Goal: Information Seeking & Learning: Learn about a topic

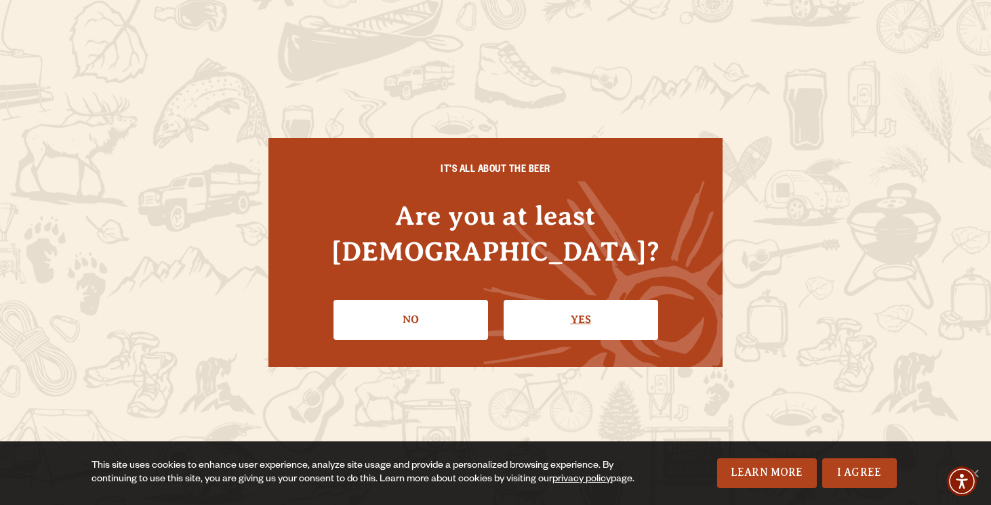
click at [608, 300] on link "Yes" at bounding box center [580, 319] width 154 height 39
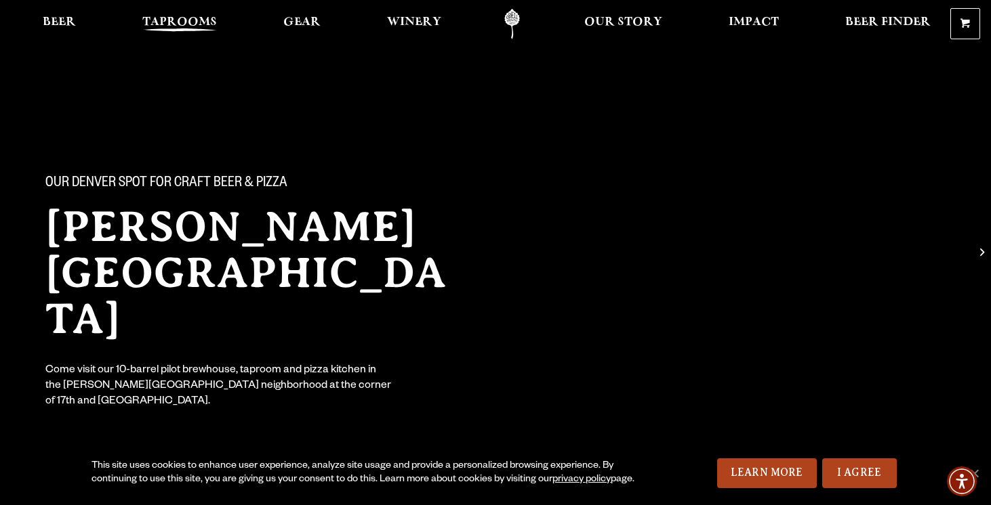
click at [209, 28] on span "Taprooms" at bounding box center [179, 22] width 75 height 11
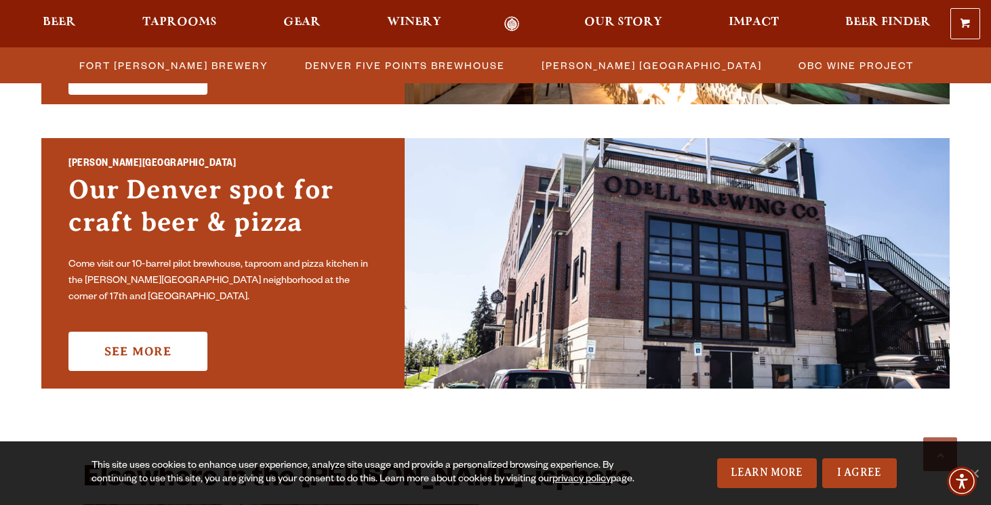
scroll to position [946, 0]
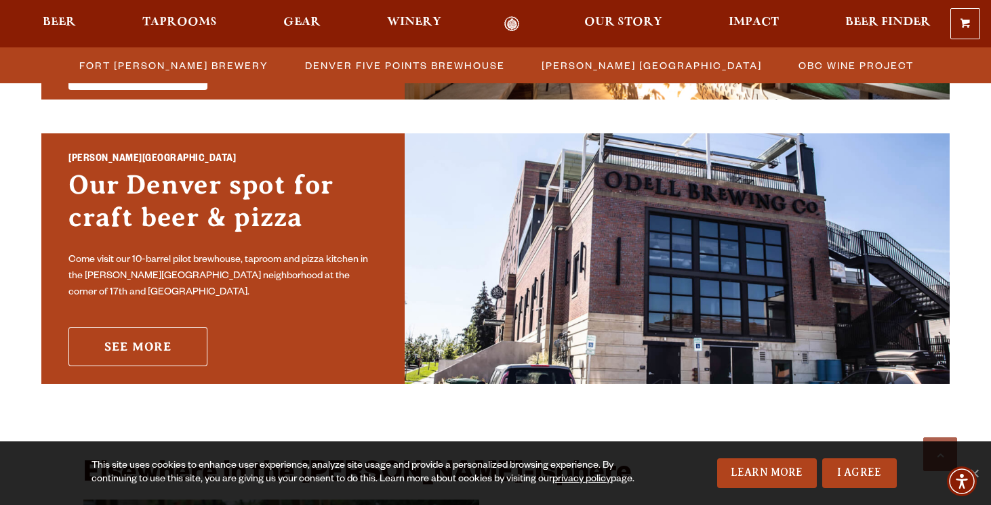
click at [169, 340] on link "See More" at bounding box center [137, 346] width 139 height 39
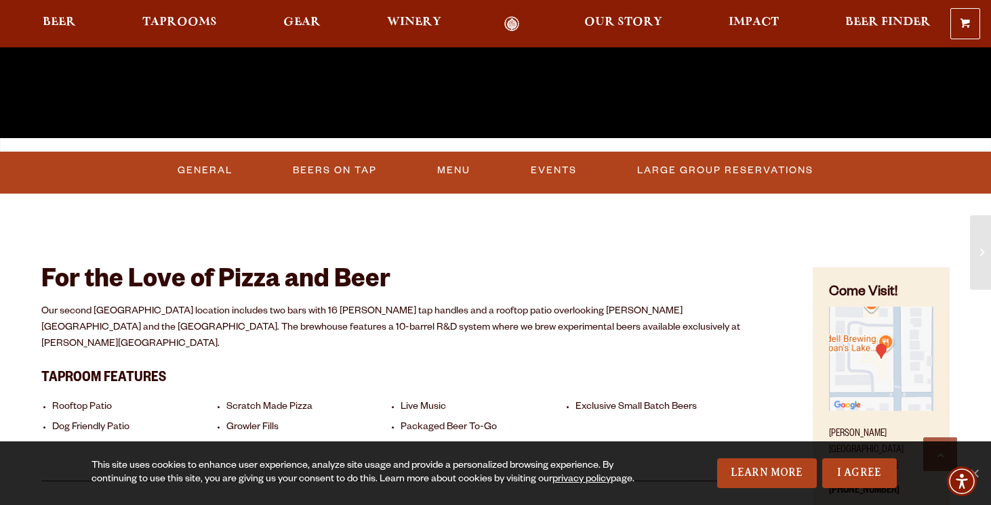
scroll to position [421, 0]
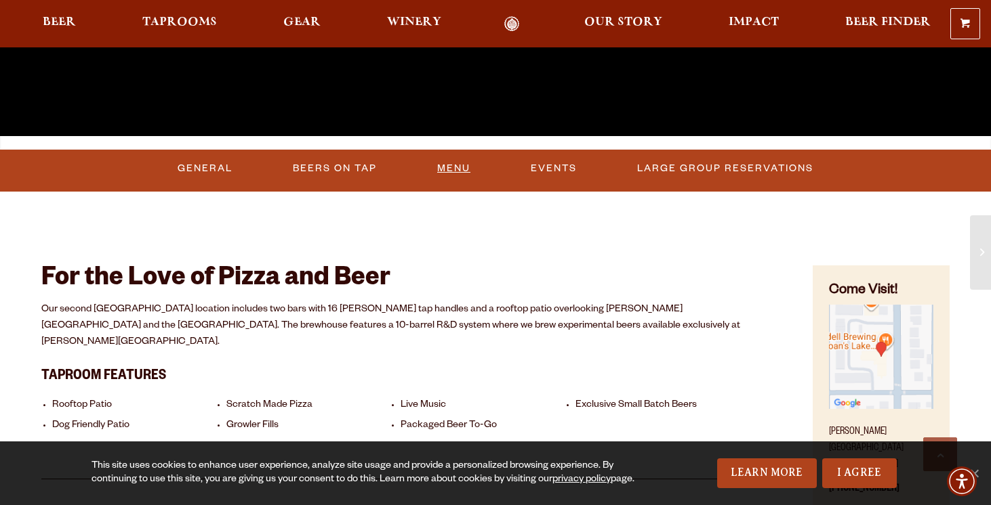
click at [455, 171] on link "Menu" at bounding box center [454, 168] width 44 height 31
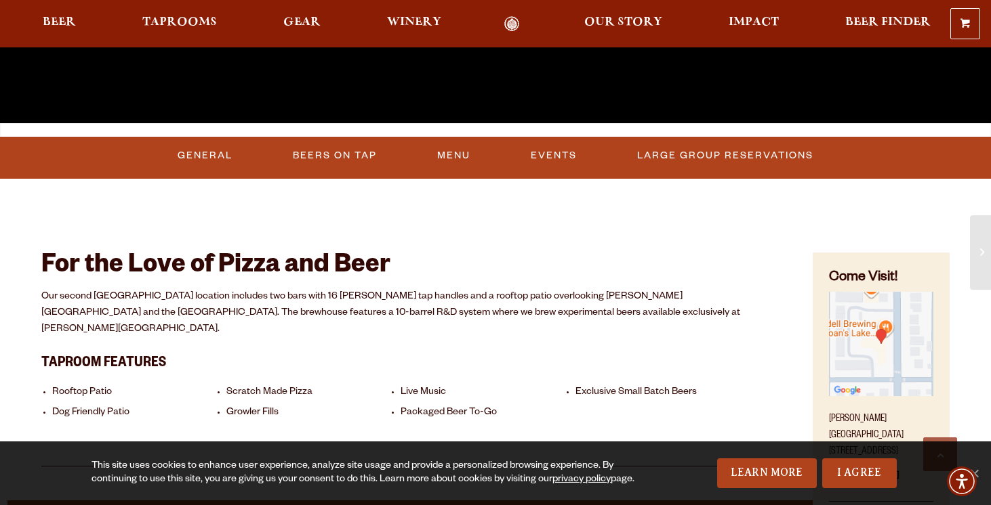
scroll to position [432, 0]
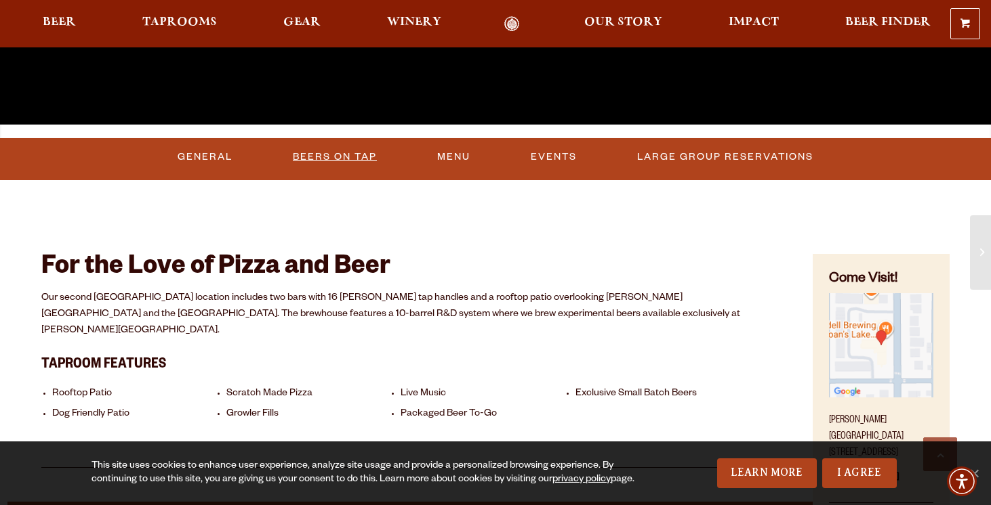
click at [324, 159] on link "Beers On Tap" at bounding box center [334, 157] width 95 height 31
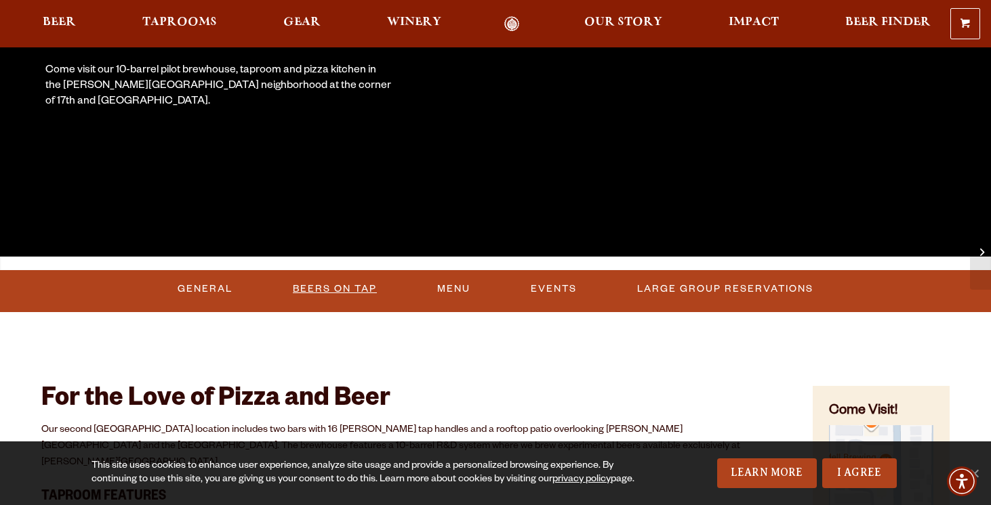
scroll to position [297, 0]
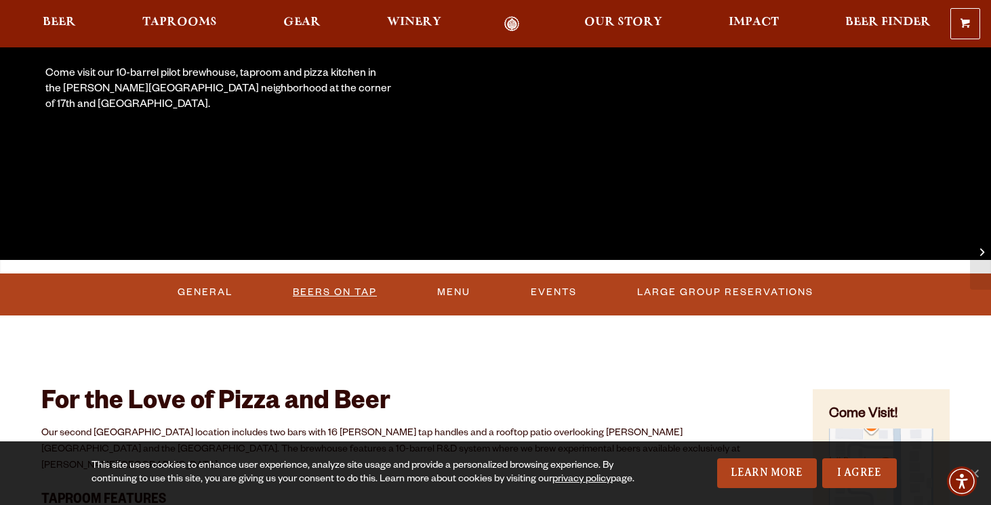
click at [321, 292] on link "Beers On Tap" at bounding box center [334, 292] width 95 height 31
click at [321, 292] on link "Beers On Tap" at bounding box center [338, 292] width 119 height 31
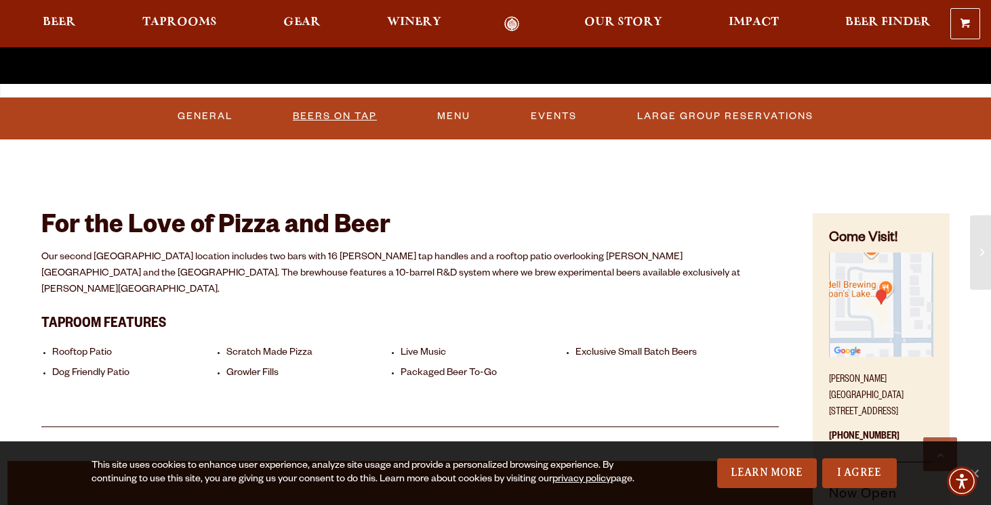
scroll to position [327, 0]
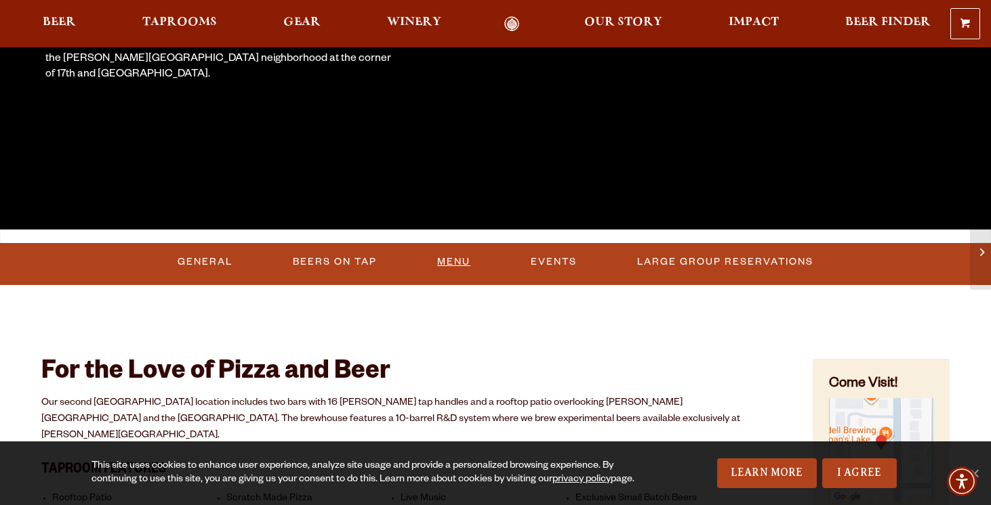
click at [448, 257] on link "Menu" at bounding box center [454, 262] width 44 height 31
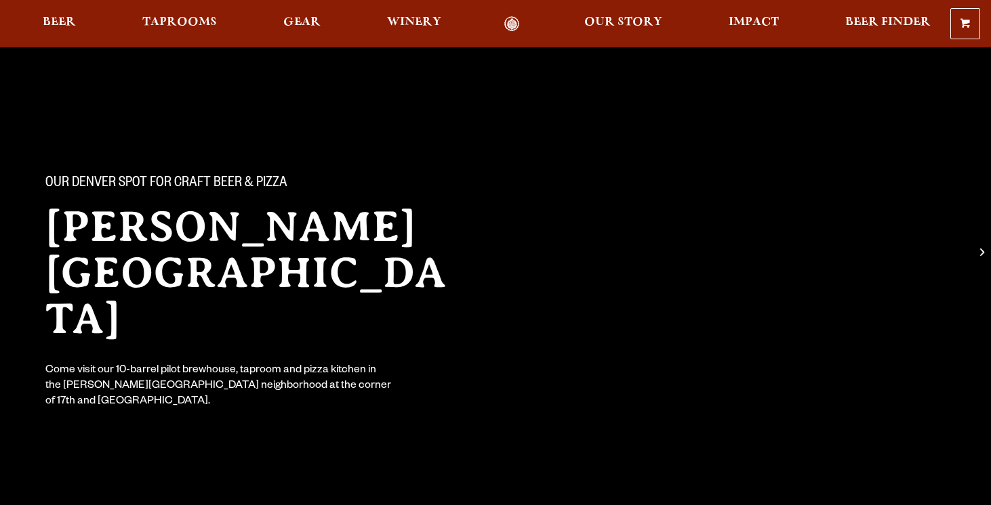
scroll to position [325, 0]
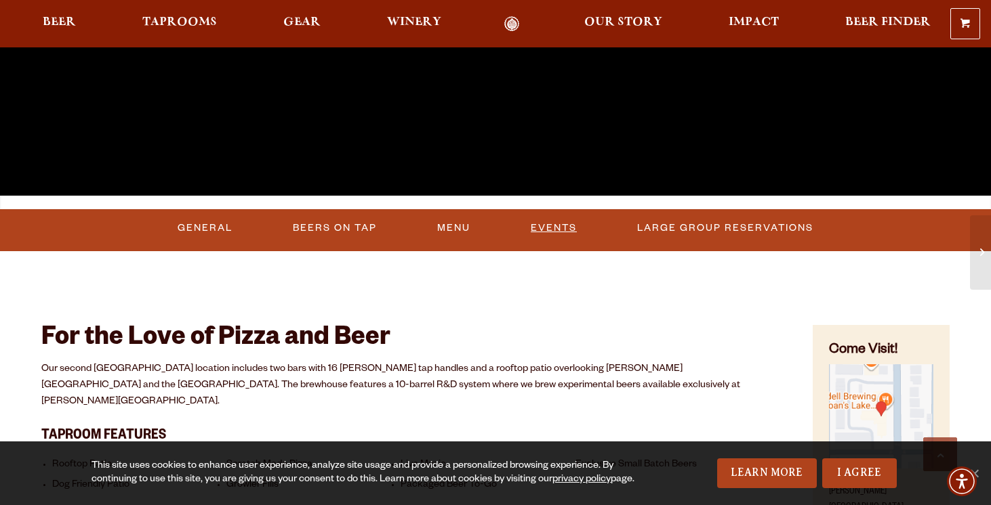
click at [560, 226] on link "Events" at bounding box center [553, 228] width 57 height 31
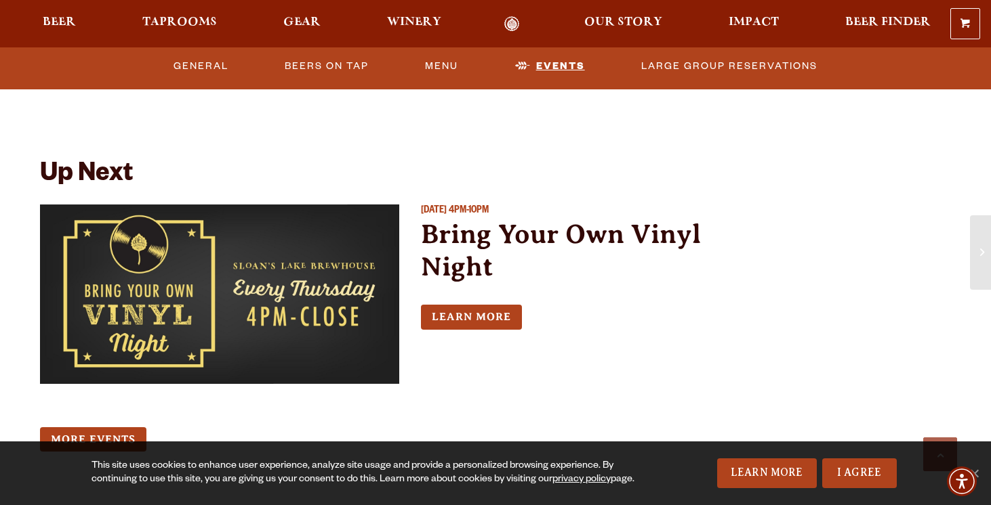
scroll to position [1182, 0]
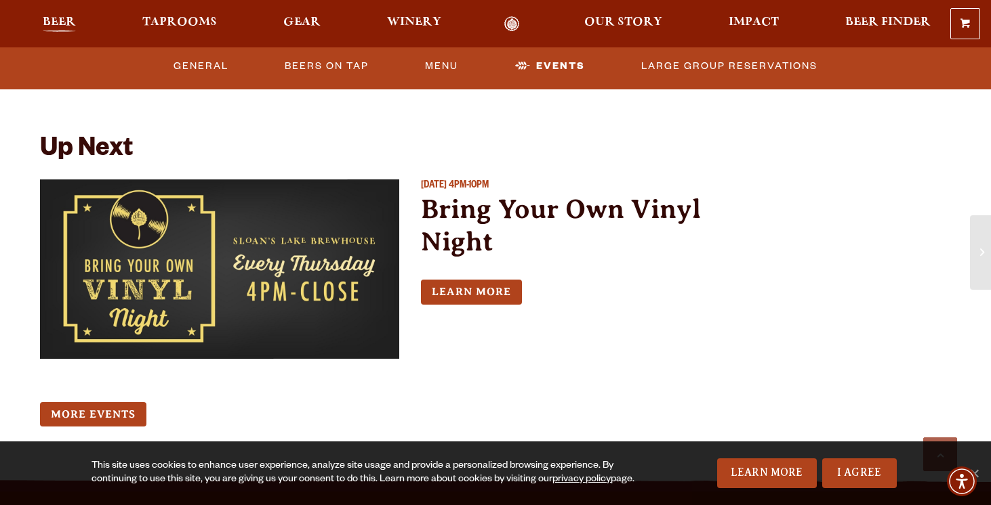
click at [68, 22] on span "Beer" at bounding box center [59, 22] width 33 height 11
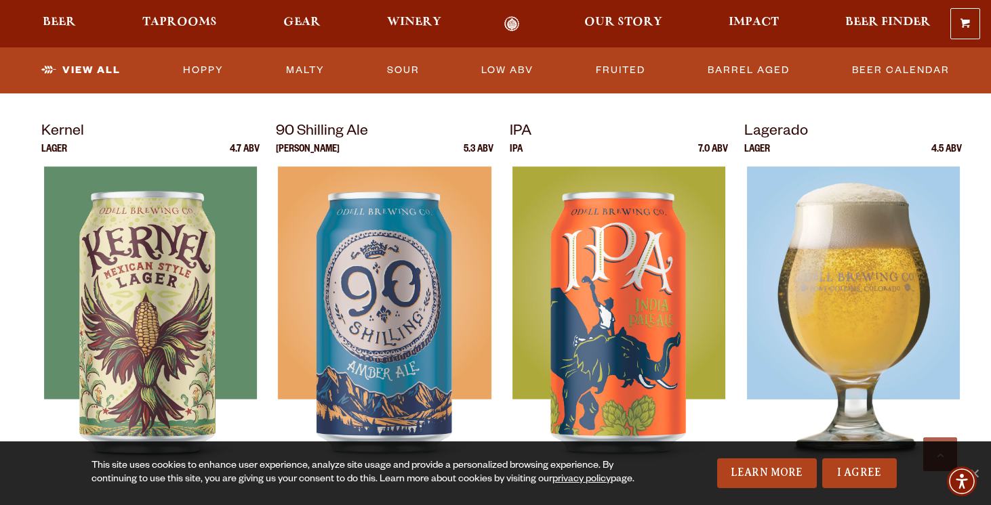
scroll to position [553, 0]
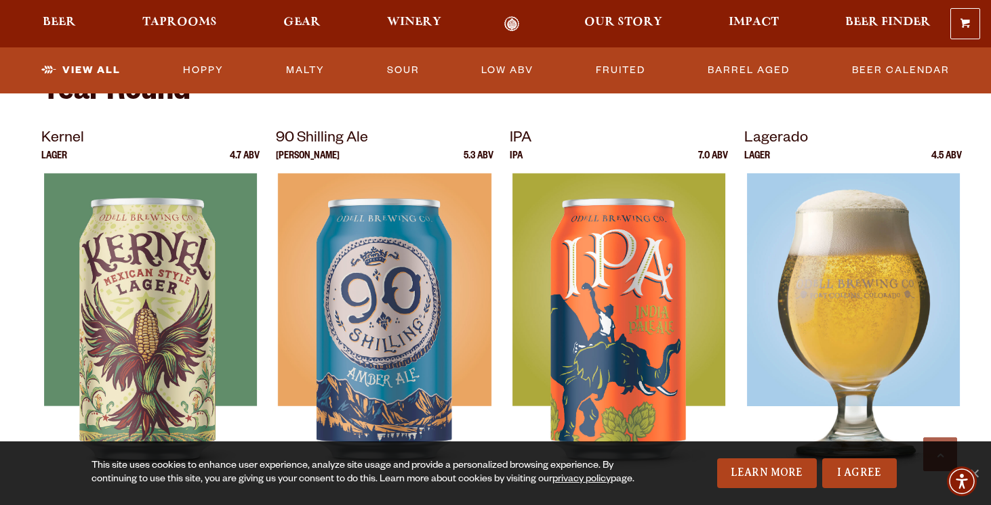
click at [874, 220] on img at bounding box center [852, 342] width 213 height 339
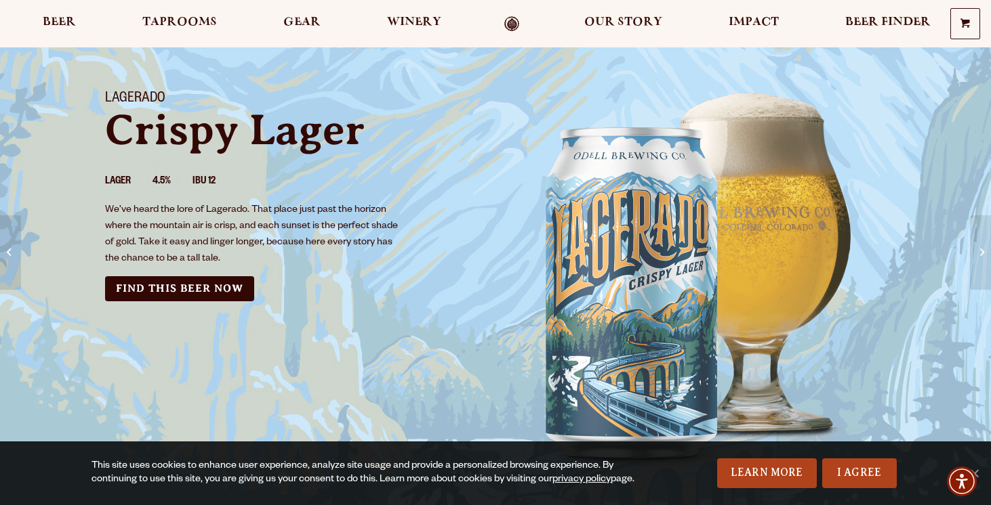
scroll to position [58, 0]
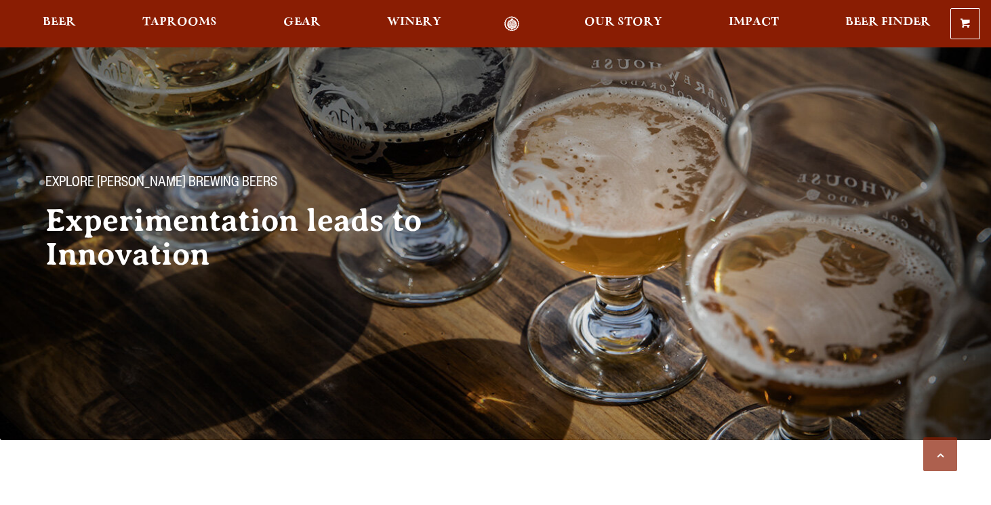
scroll to position [553, 0]
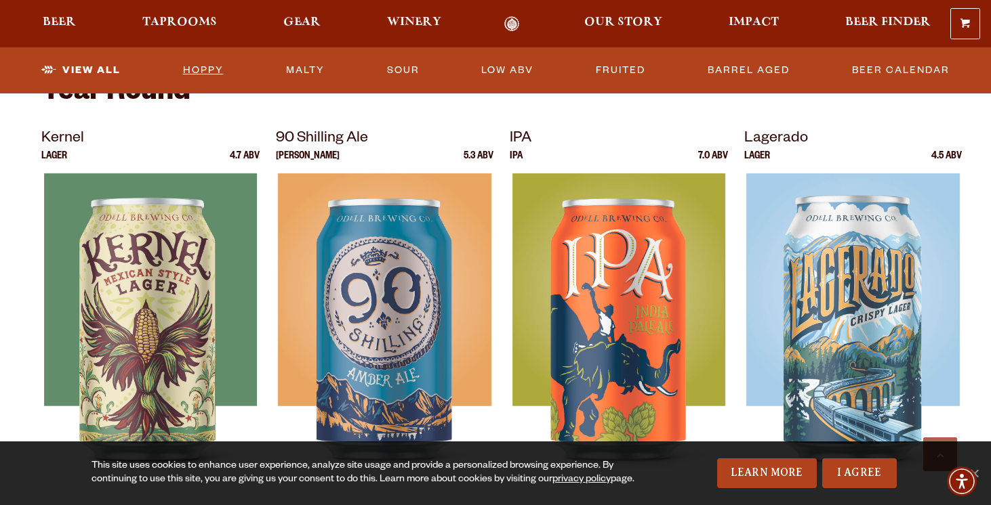
click at [200, 63] on link "Hoppy" at bounding box center [203, 70] width 51 height 31
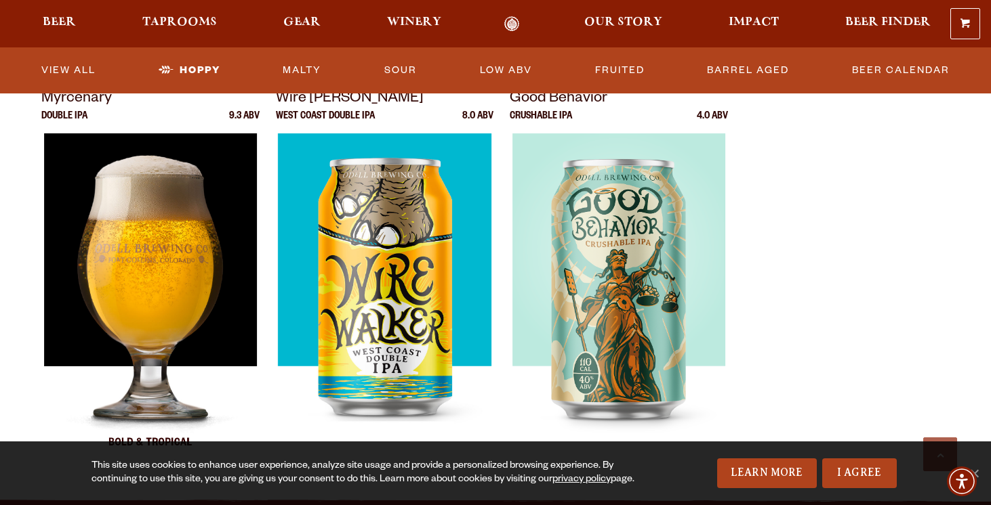
scroll to position [882, 0]
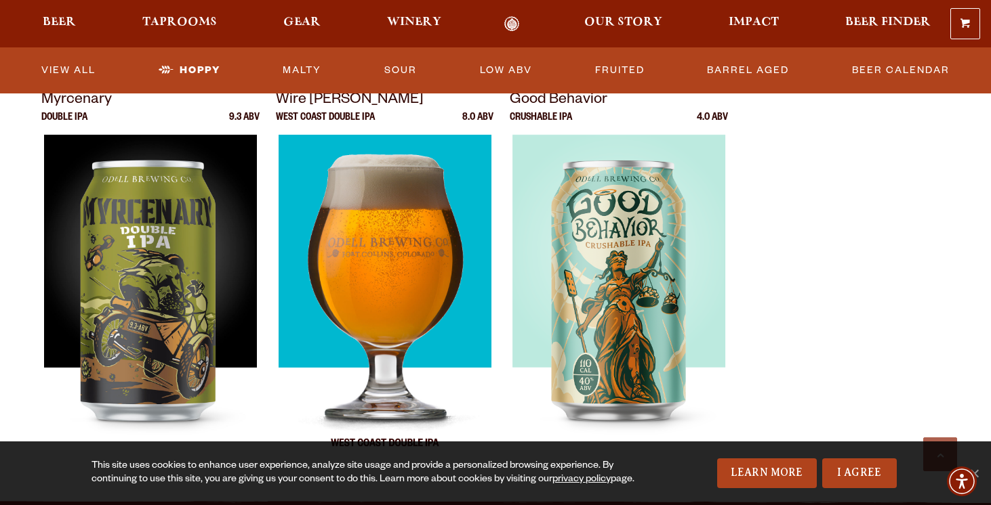
click at [450, 272] on img at bounding box center [384, 304] width 213 height 339
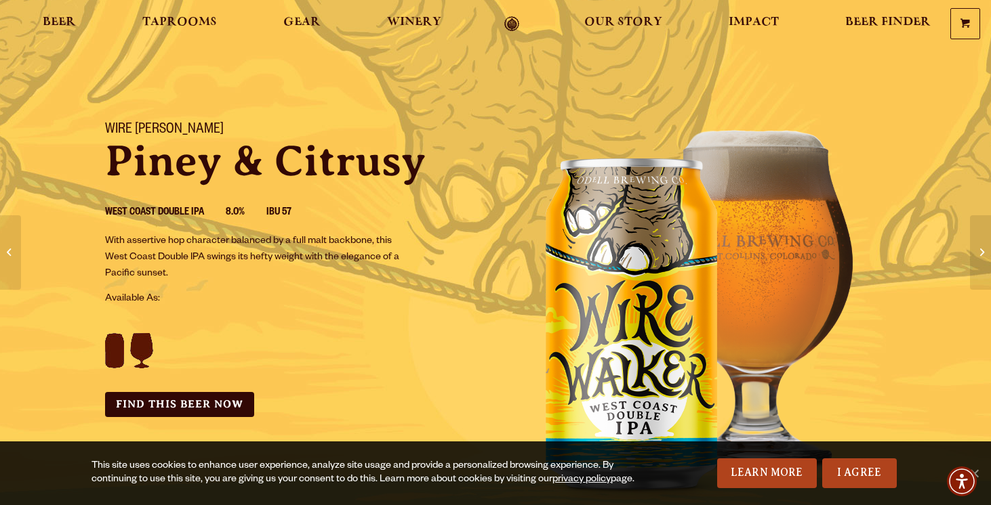
scroll to position [27, 0]
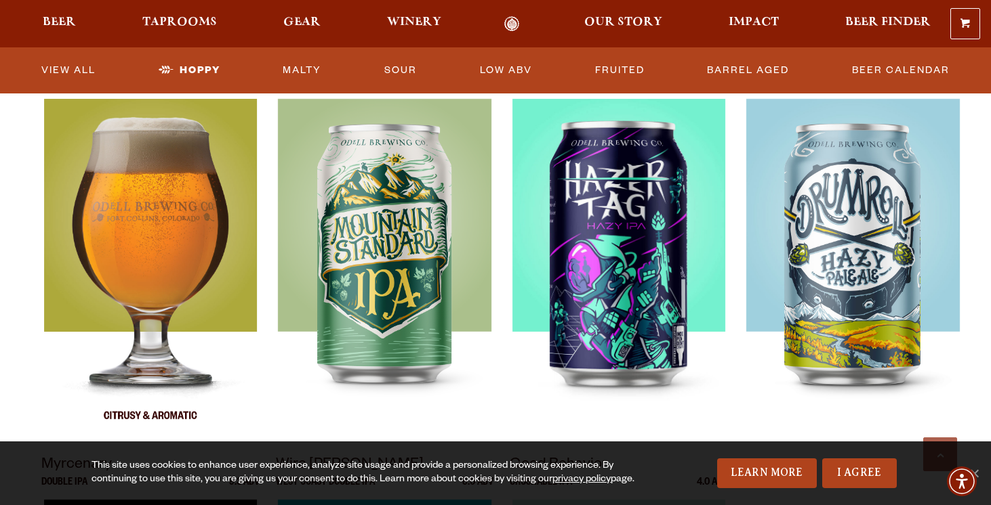
scroll to position [520, 0]
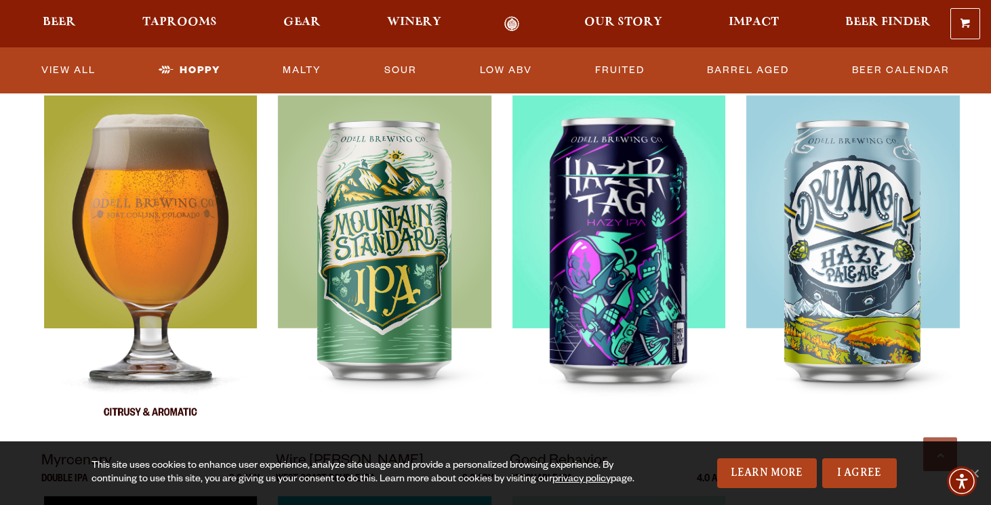
click at [163, 266] on img at bounding box center [150, 265] width 213 height 339
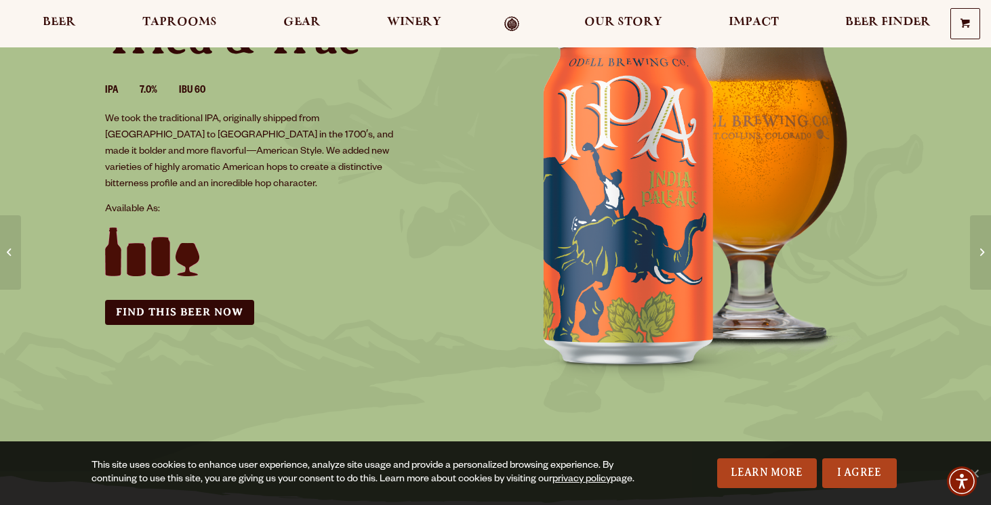
scroll to position [156, 0]
